Goal: Information Seeking & Learning: Find specific fact

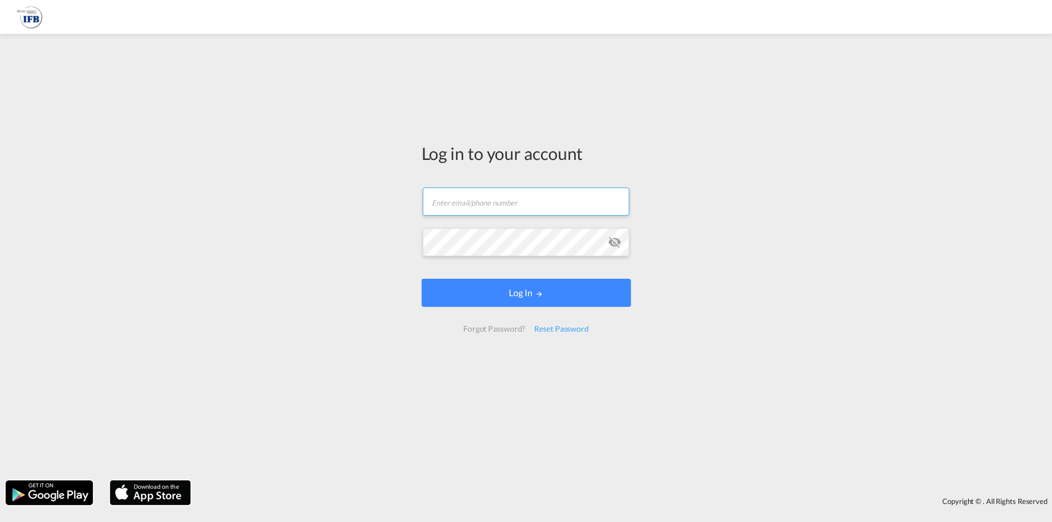
click at [550, 199] on input "text" at bounding box center [526, 202] width 207 height 28
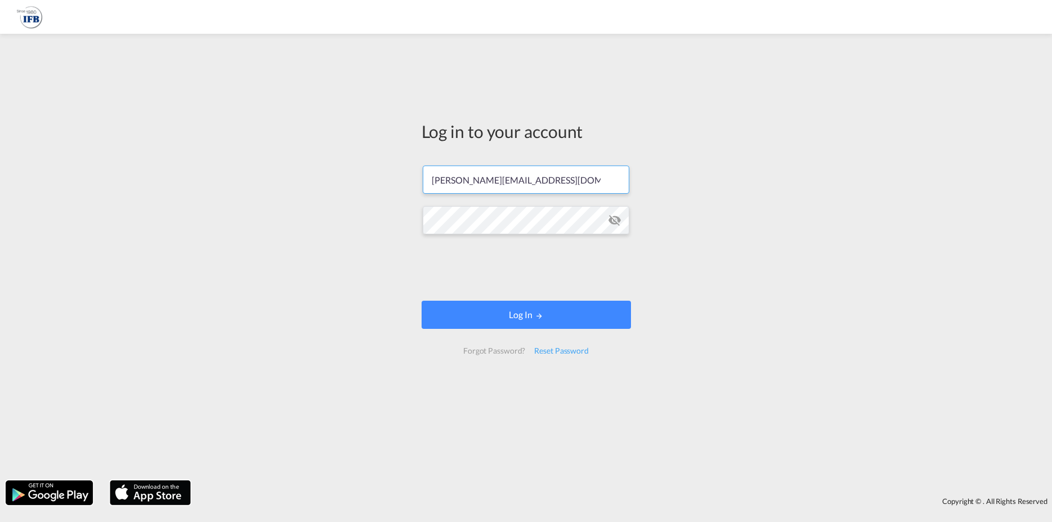
type input "[PERSON_NAME][EMAIL_ADDRESS][DOMAIN_NAME]"
click at [525, 318] on button "Log In" at bounding box center [526, 315] width 209 height 28
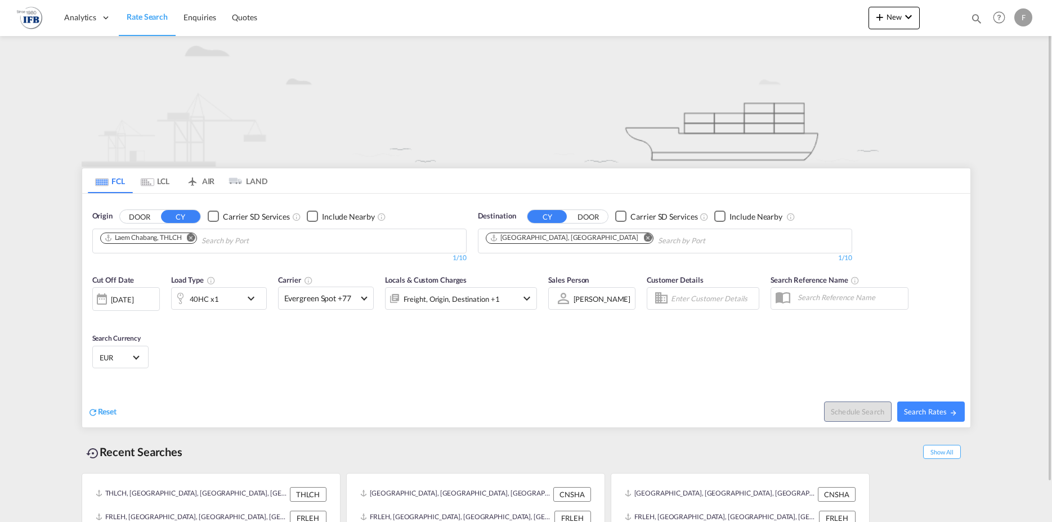
scroll to position [43, 0]
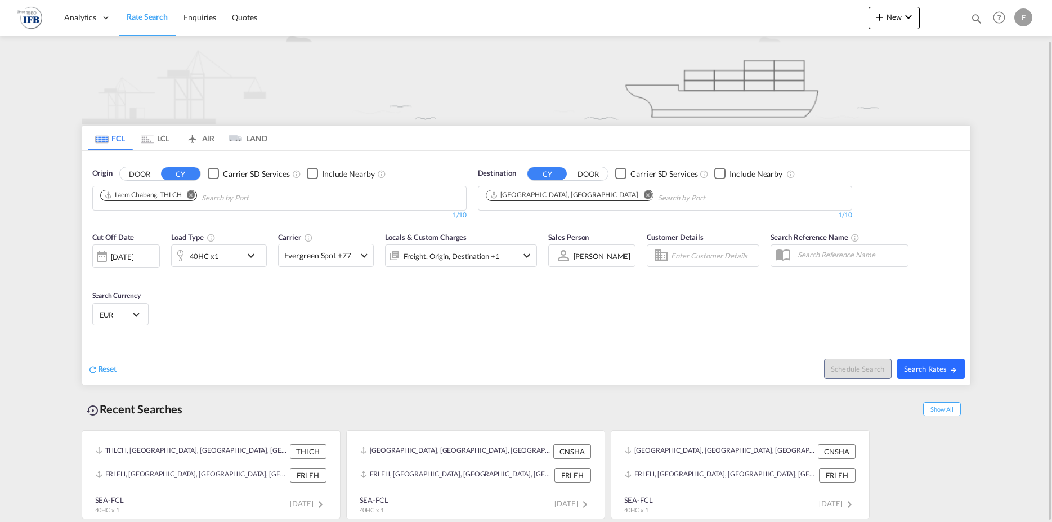
click at [941, 367] on span "Search Rates" at bounding box center [931, 368] width 54 height 9
type input "THLCH to FRLEH / [DATE]"
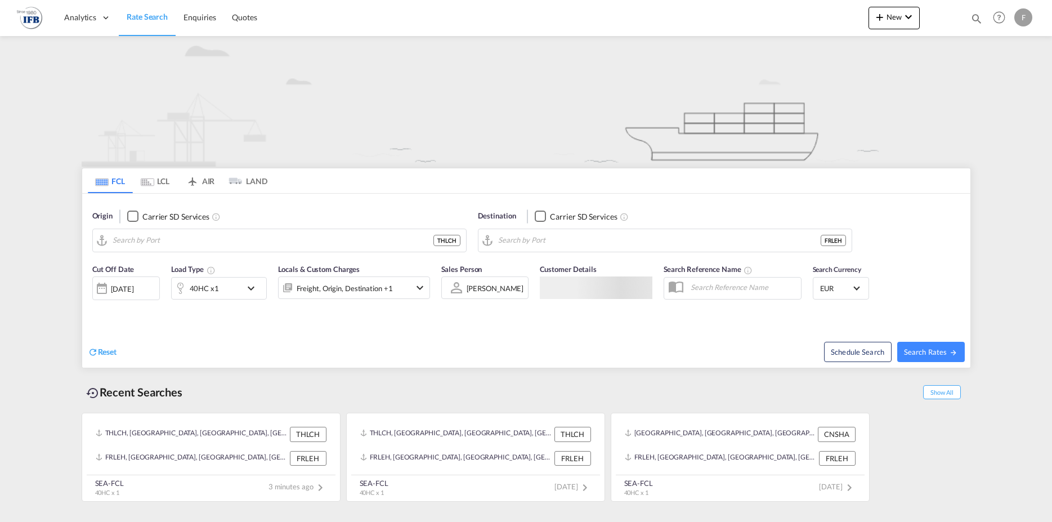
type input "Laem Chabang, THLCH"
type input "[GEOGRAPHIC_DATA], [GEOGRAPHIC_DATA]"
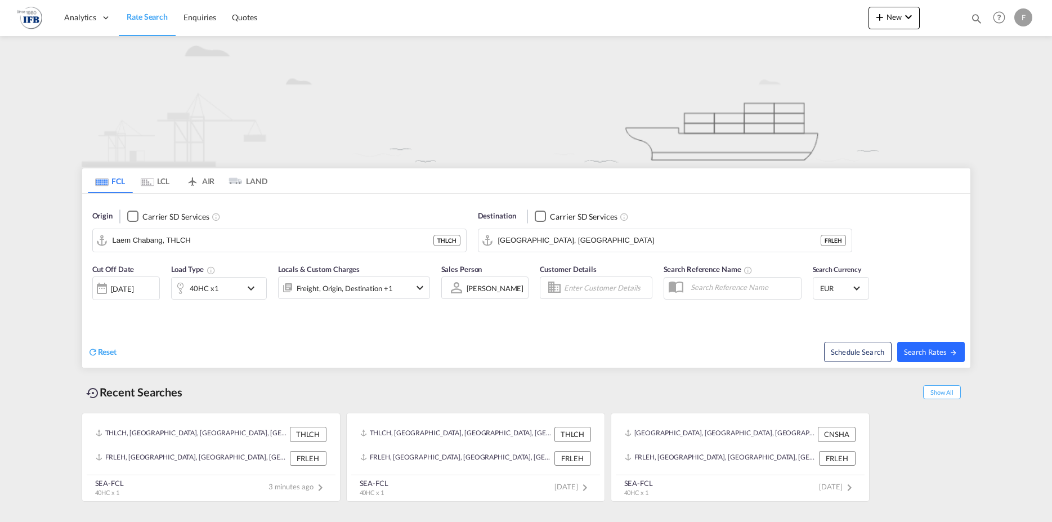
click at [942, 346] on button "Search Rates" at bounding box center [932, 352] width 68 height 20
type input "THLCH to FRLEH / [DATE]"
